Goal: Task Accomplishment & Management: Manage account settings

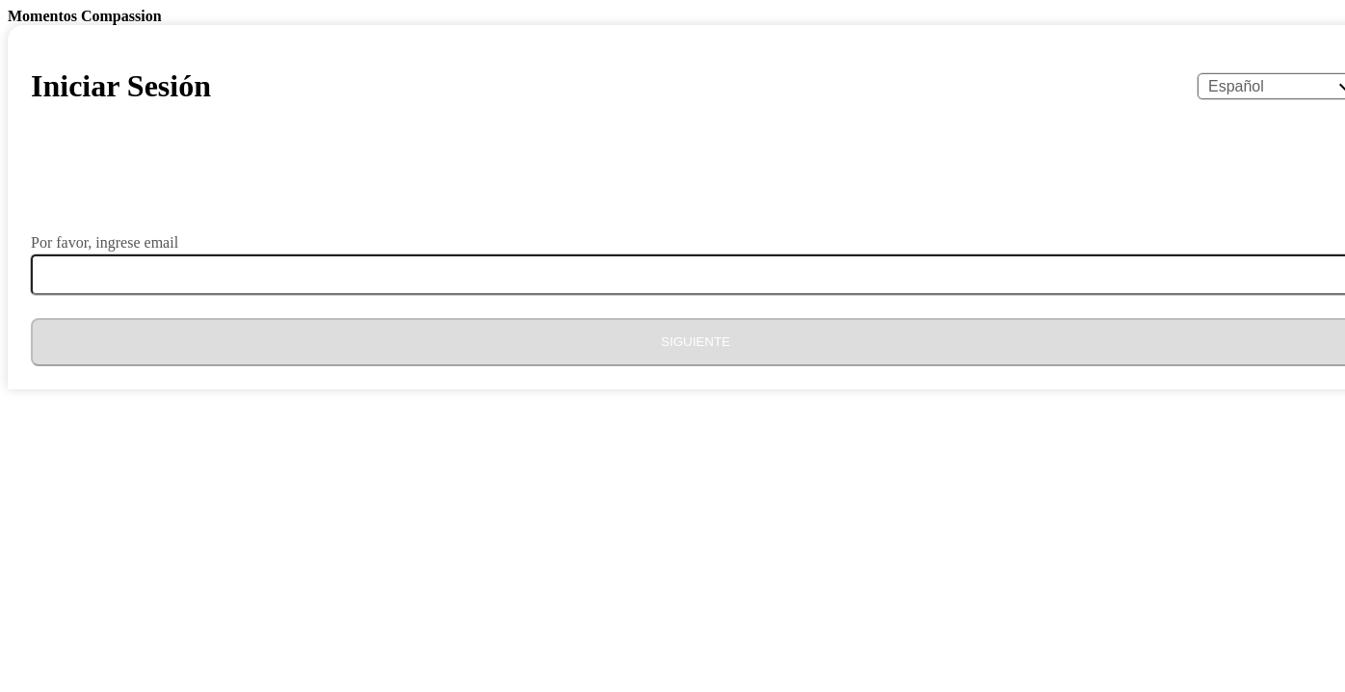
select select "es"
click at [1045, 389] on body "Momentos Compassion Iniciar Sesión English Español Français አማርኛ ဗမာ bahasa Ind…" at bounding box center [672, 198] width 1329 height 381
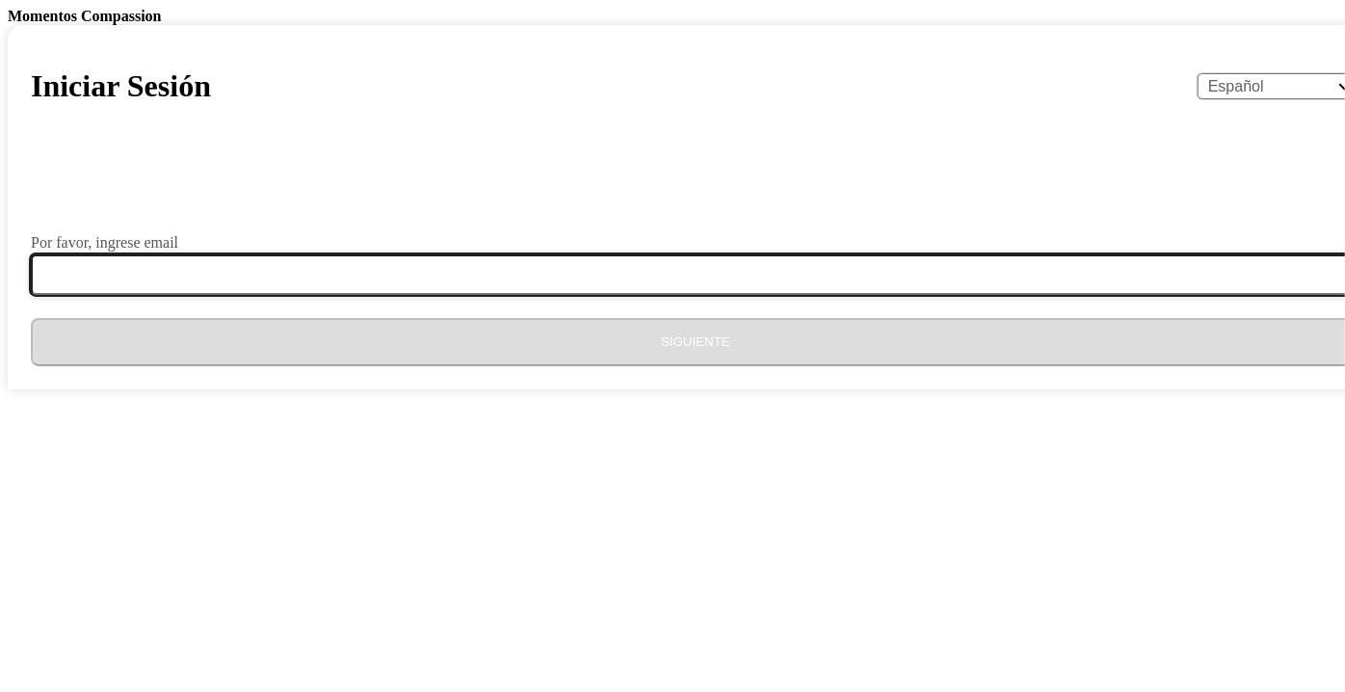
click at [475, 295] on input "Por favor, ingrese email" at bounding box center [707, 274] width 1352 height 40
type input "anamdgaleas@gmail.com"
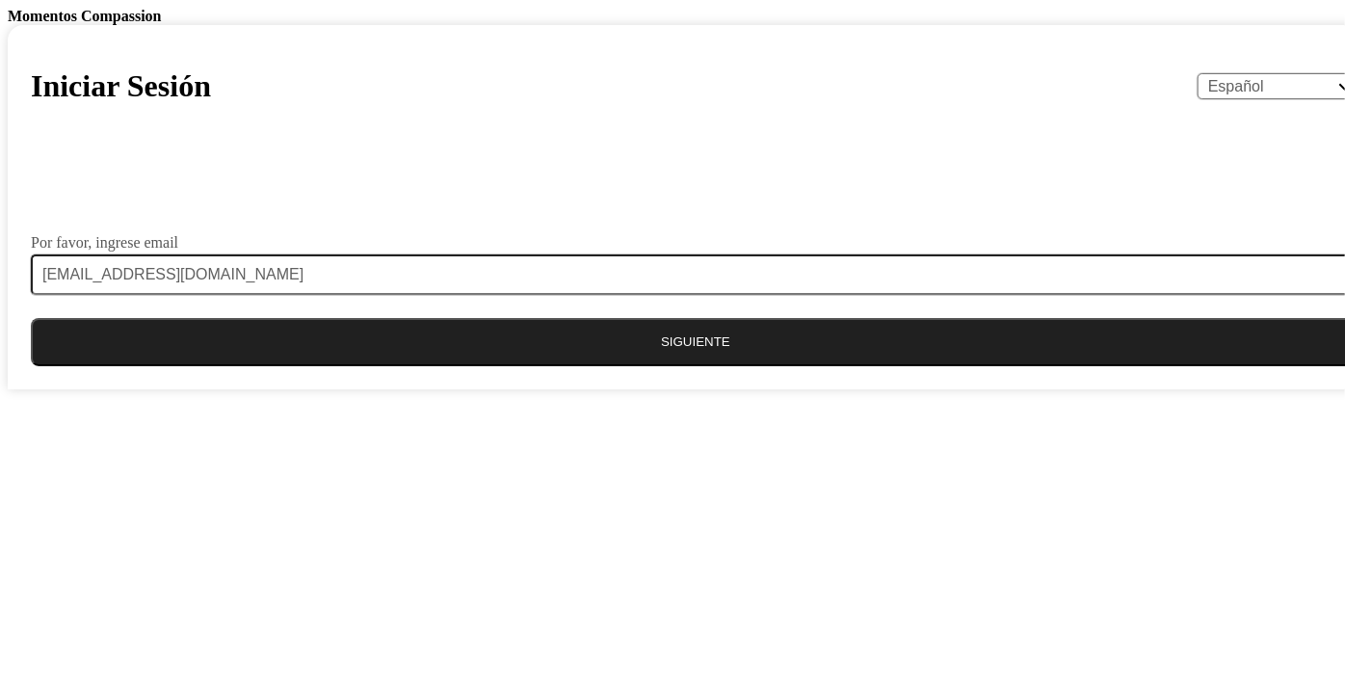
click at [692, 366] on button "Siguiente" at bounding box center [695, 342] width 1329 height 48
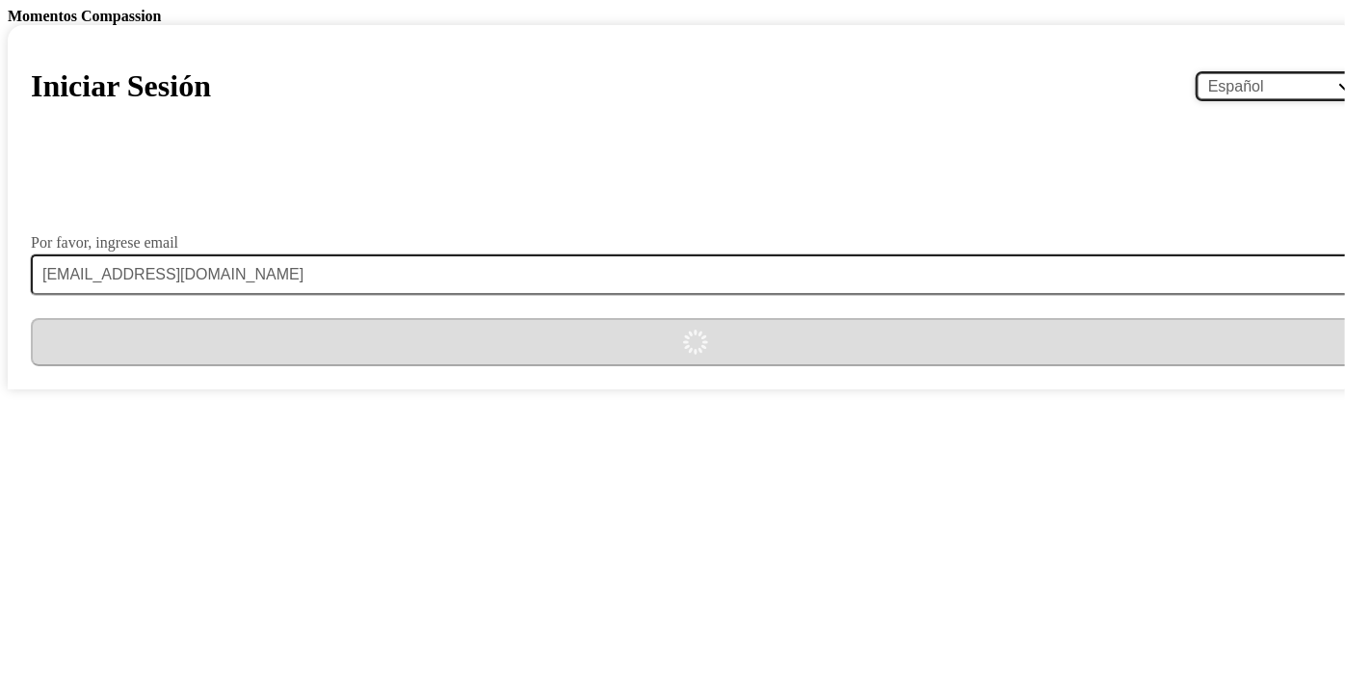
click at [1197, 99] on select "English Español Français አማርኛ ဗမာ bahasa Indonesia Oromiffa Português සිංහල Kis…" at bounding box center [1278, 86] width 163 height 26
click at [1010, 312] on body "Momentos Compassion Iniciar Sesión English Español Français አማርኛ ဗမာ bahasa Ind…" at bounding box center [672, 198] width 1329 height 381
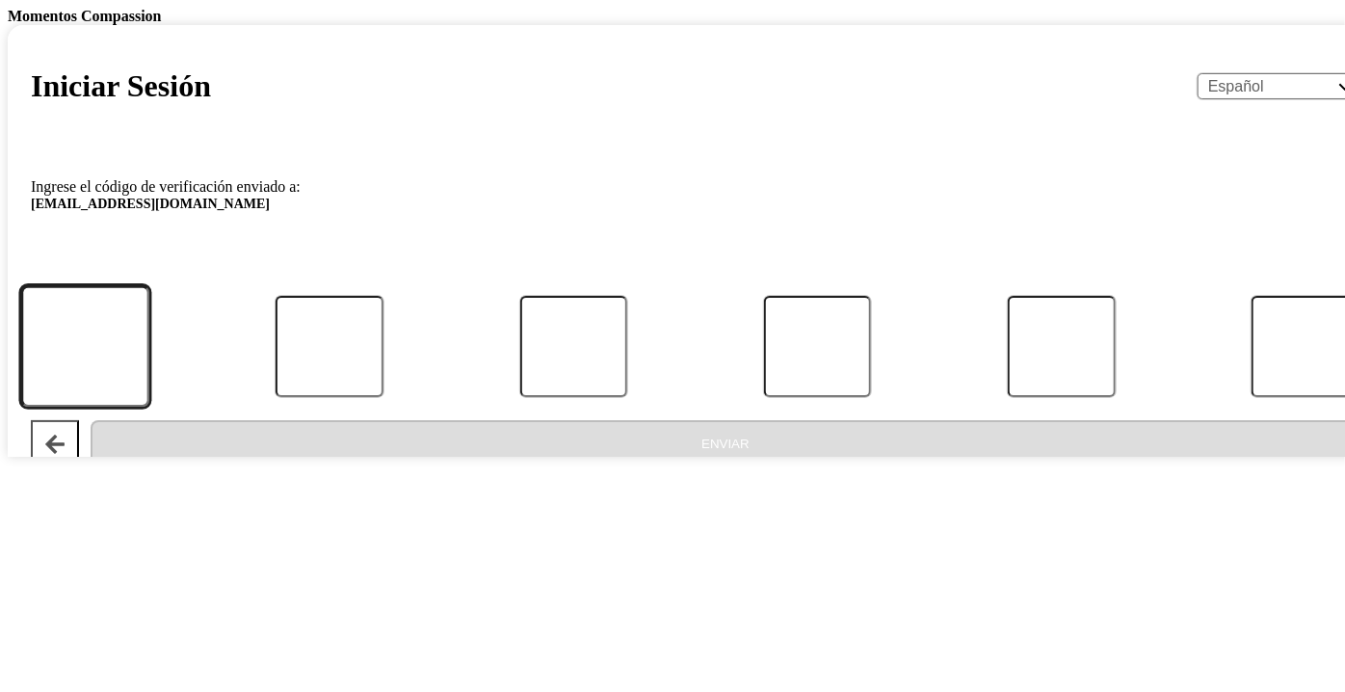
click at [150, 407] on input "Código" at bounding box center [85, 345] width 129 height 121
type input "8"
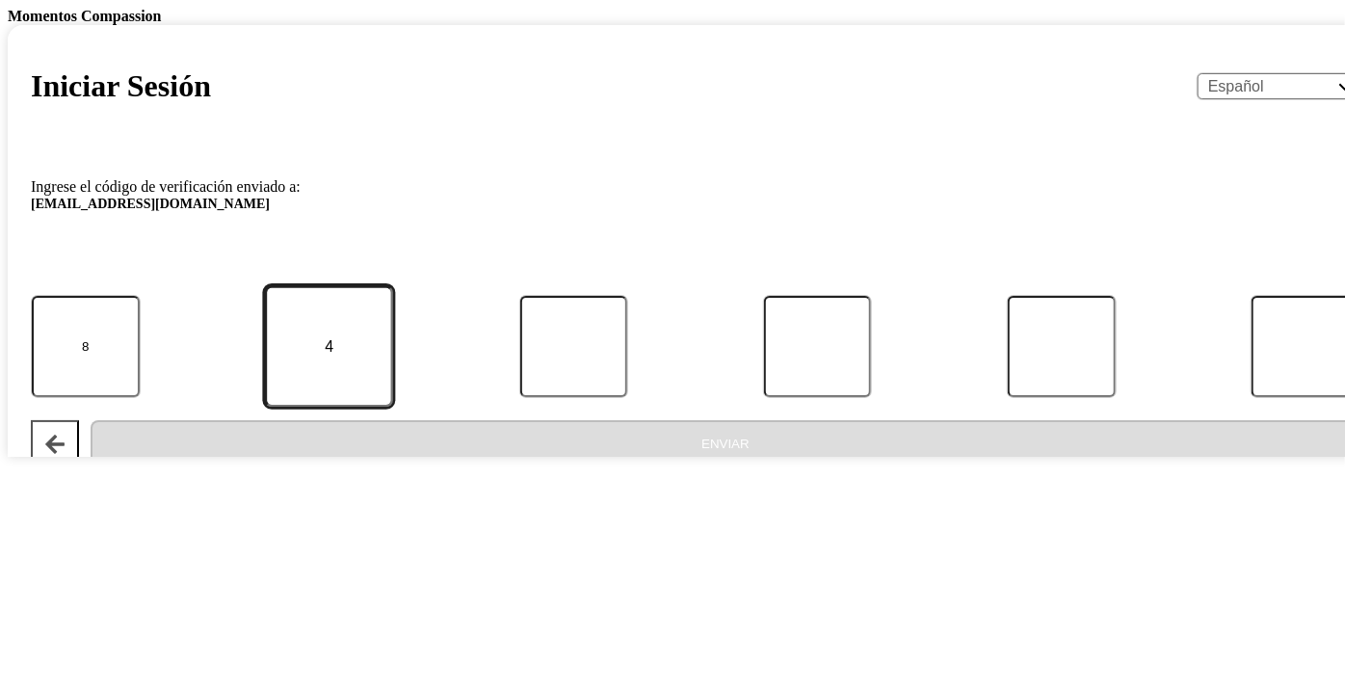
type input "3"
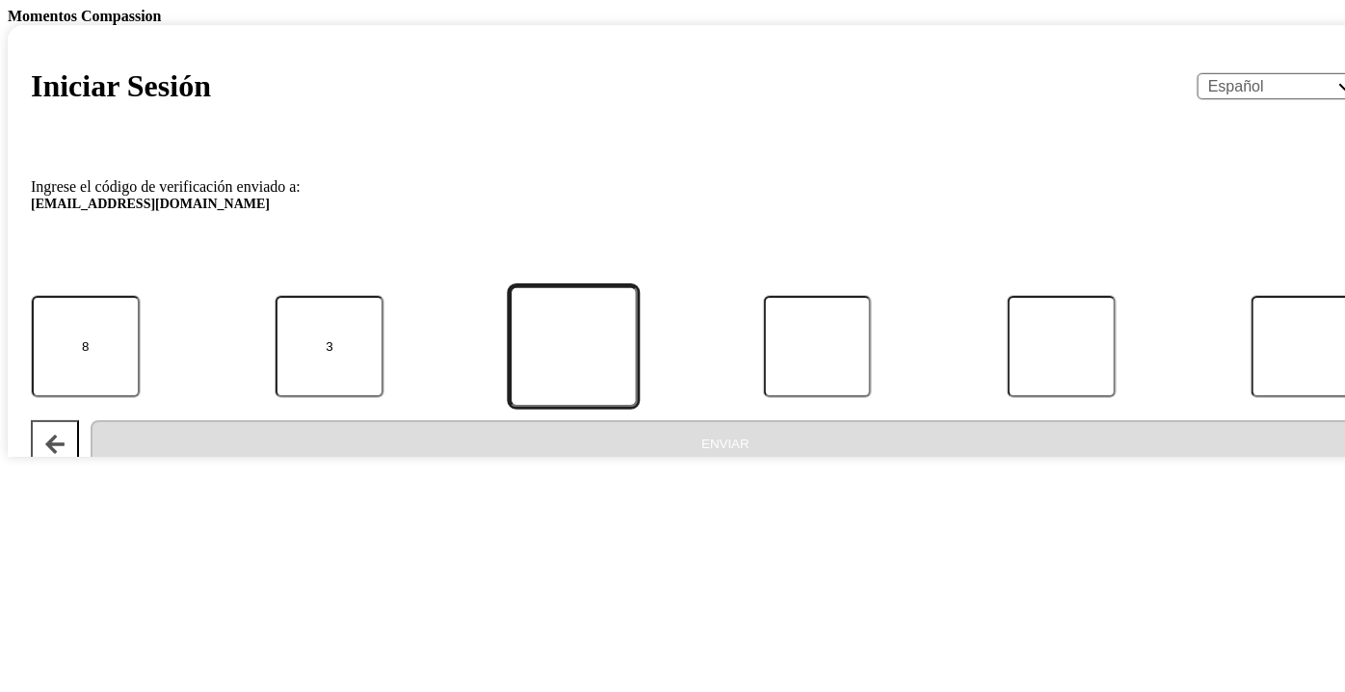
type input "3"
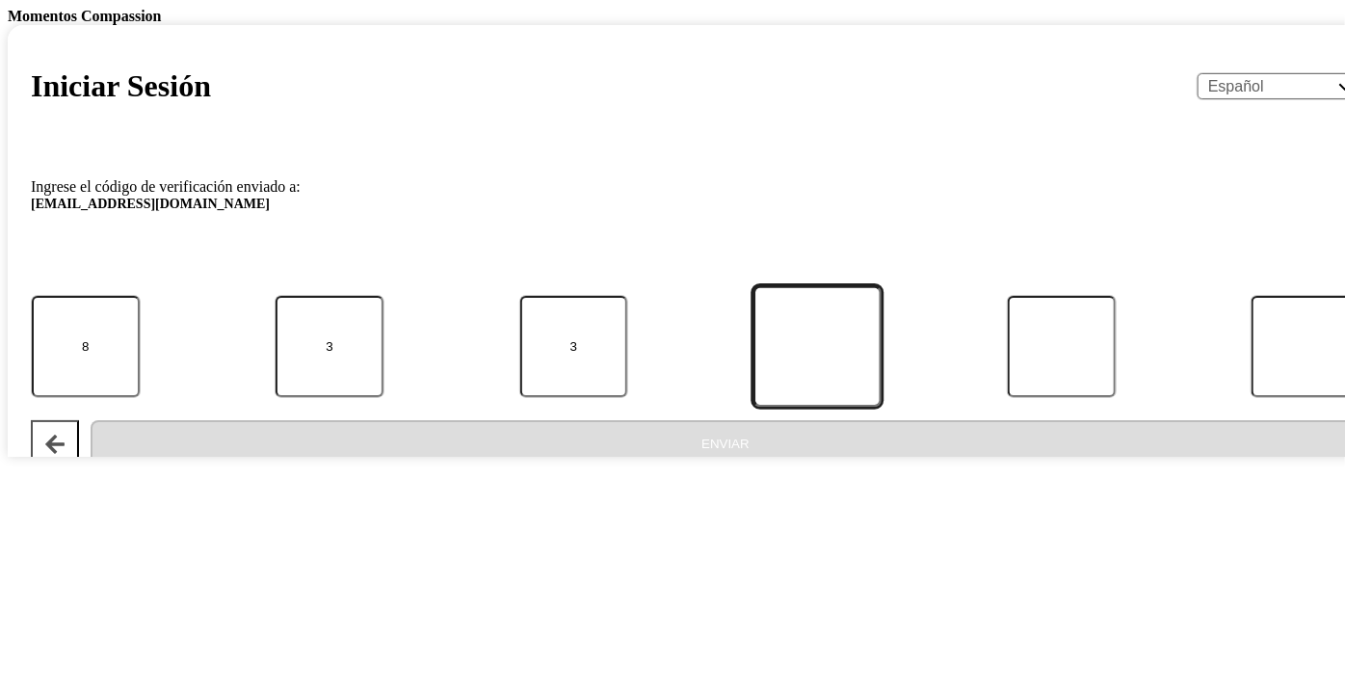
type input "5"
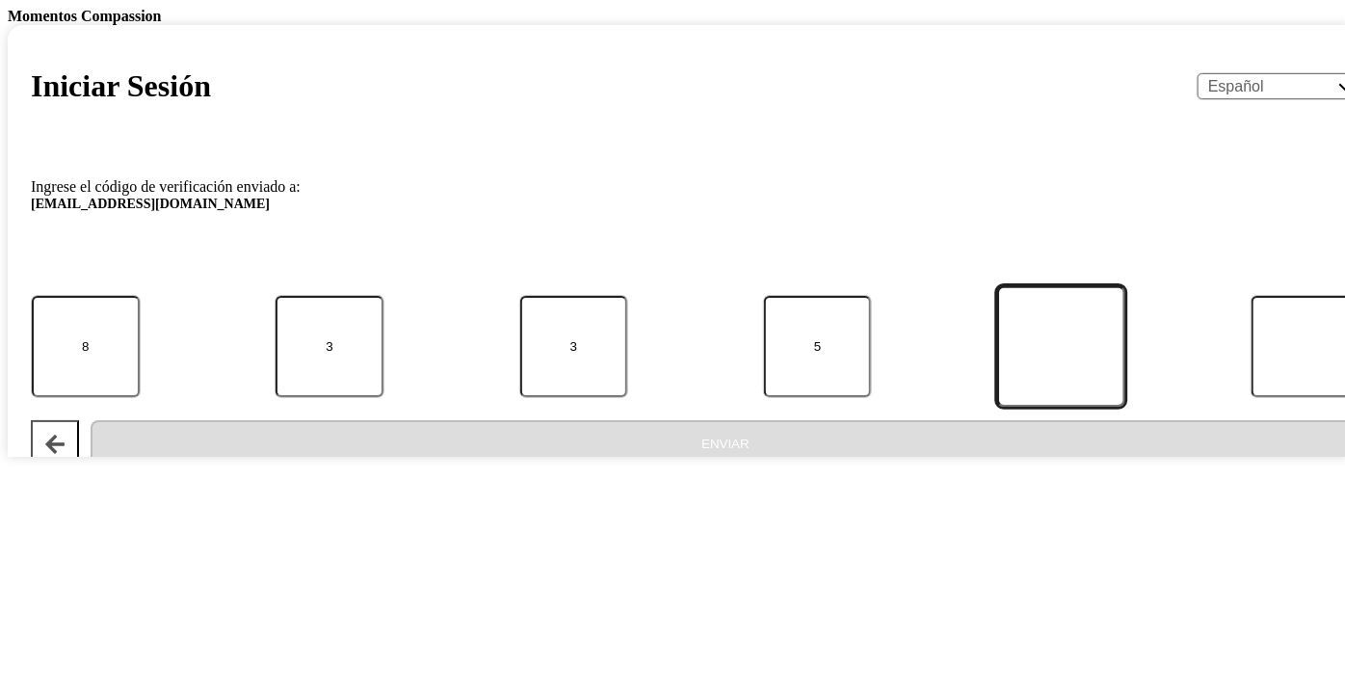
type input "7"
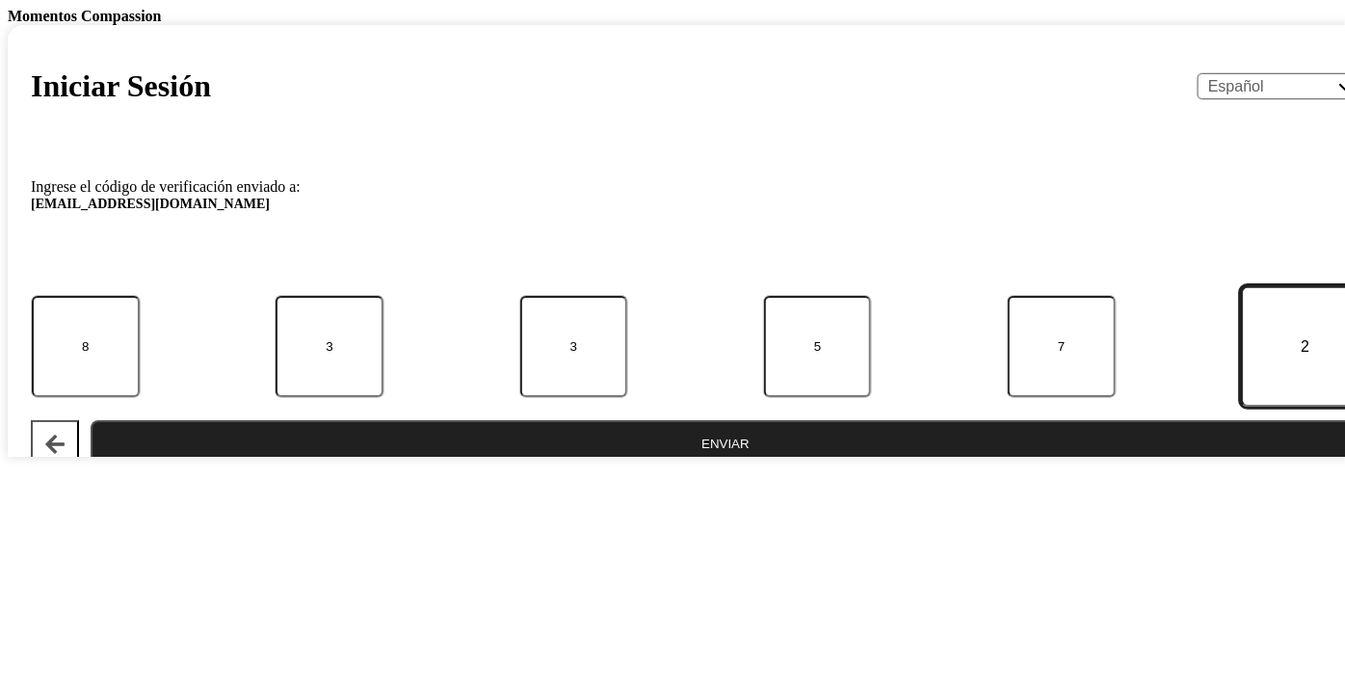
type input "2"
click at [701, 468] on button "Enviar" at bounding box center [726, 444] width 1270 height 48
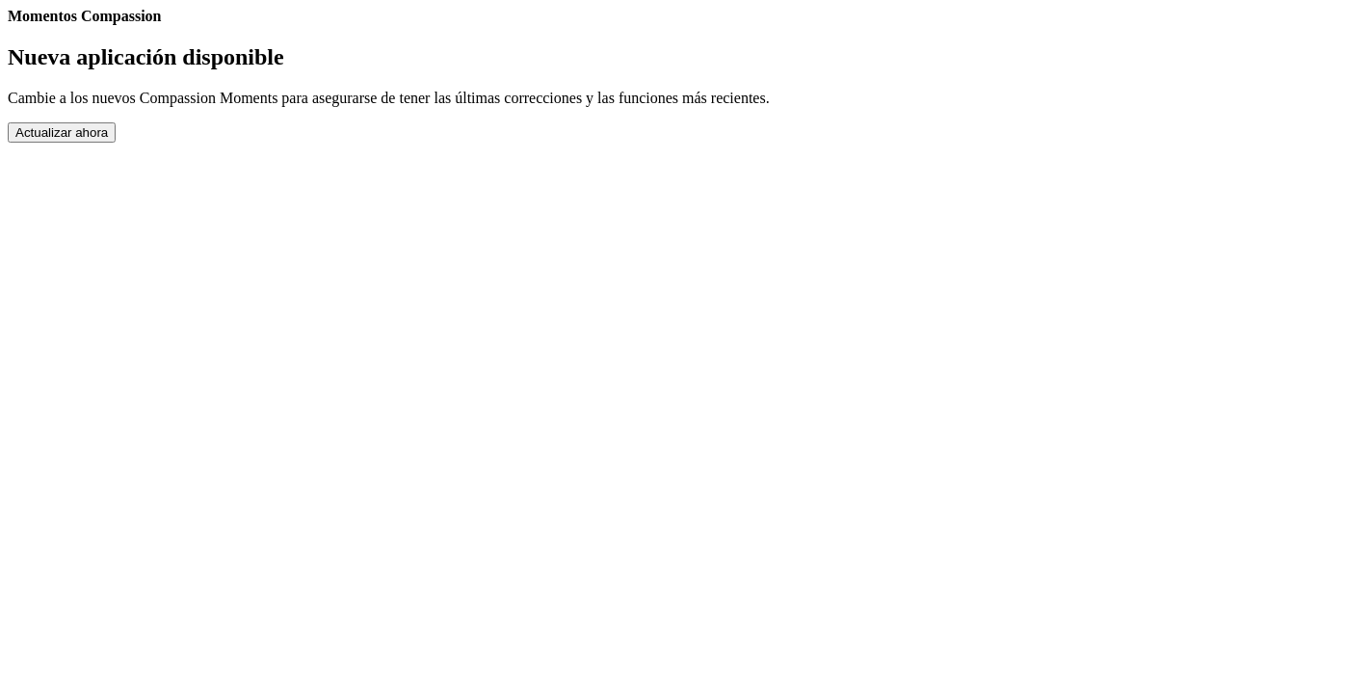
click at [116, 143] on button "Actualizar ahora" at bounding box center [62, 132] width 108 height 20
